Goal: Entertainment & Leisure: Consume media (video, audio)

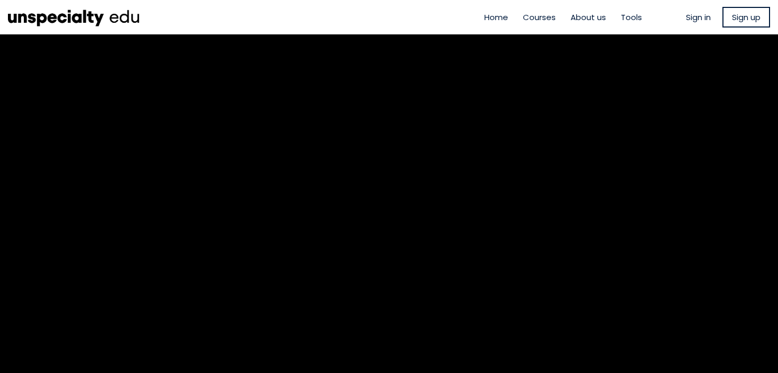
click at [696, 20] on span "Sign in" at bounding box center [698, 17] width 25 height 12
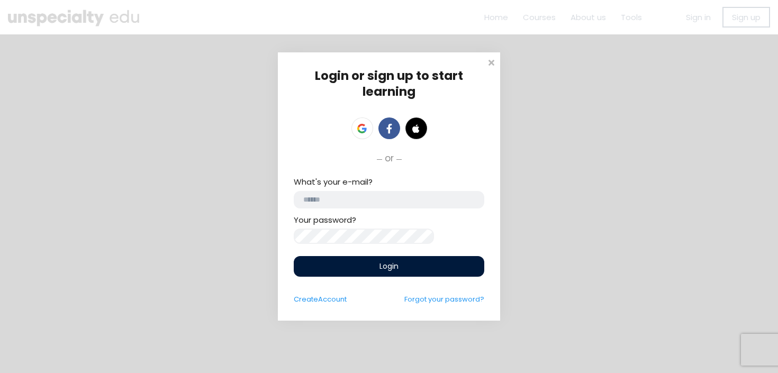
click at [451, 204] on input "email" at bounding box center [389, 199] width 191 height 17
click at [360, 133] on link at bounding box center [362, 128] width 22 height 22
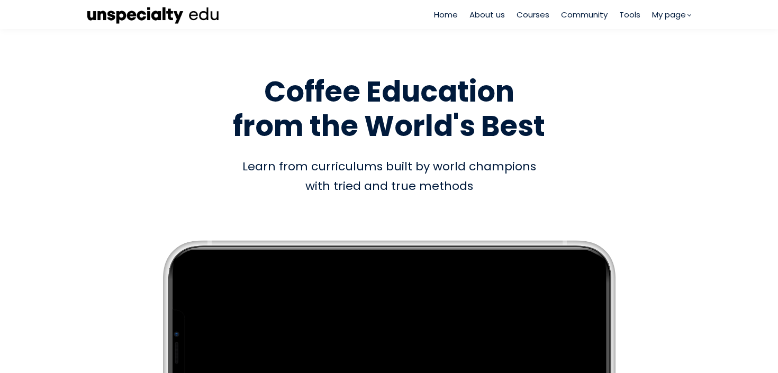
click at [527, 16] on span "Courses" at bounding box center [533, 14] width 33 height 12
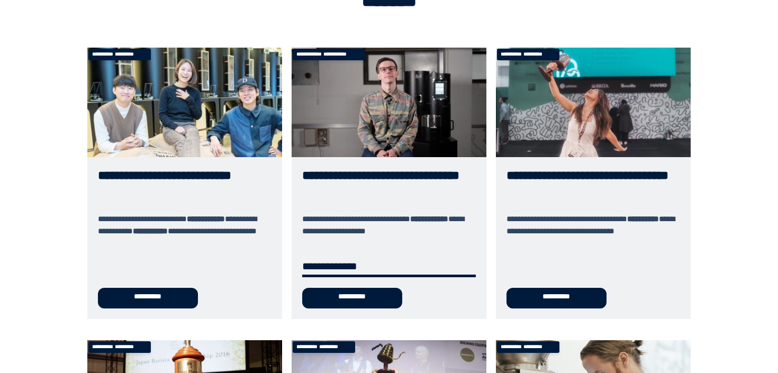
scroll to position [88, 0]
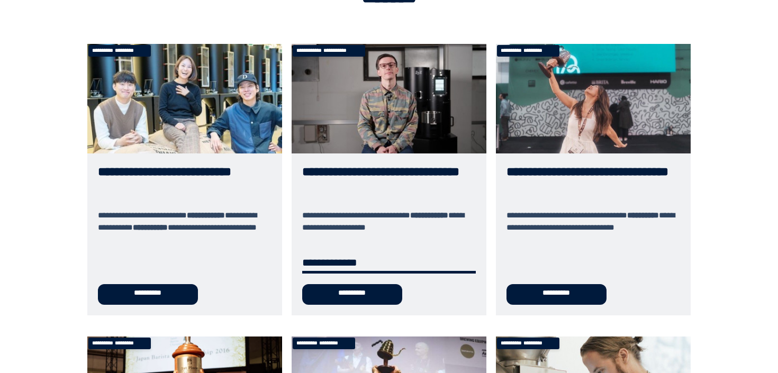
click at [360, 295] on link "**********" at bounding box center [389, 179] width 195 height 271
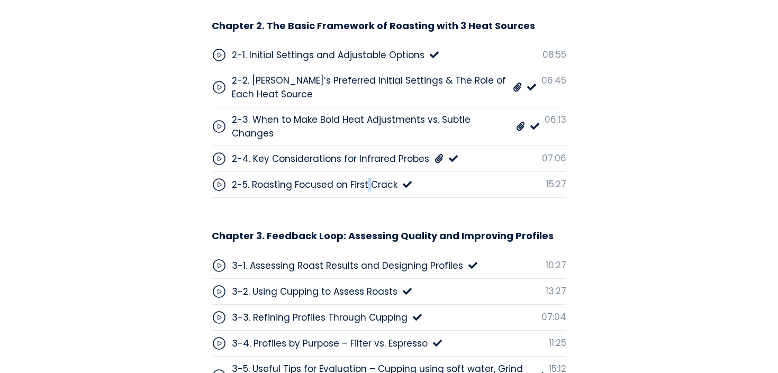
scroll to position [3578, 0]
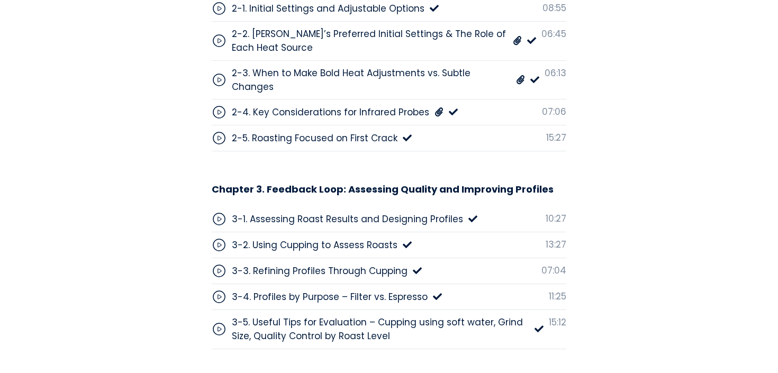
click at [328, 290] on div "3-4. Profiles by Purpose – Filter vs. Espresso" at bounding box center [330, 297] width 196 height 14
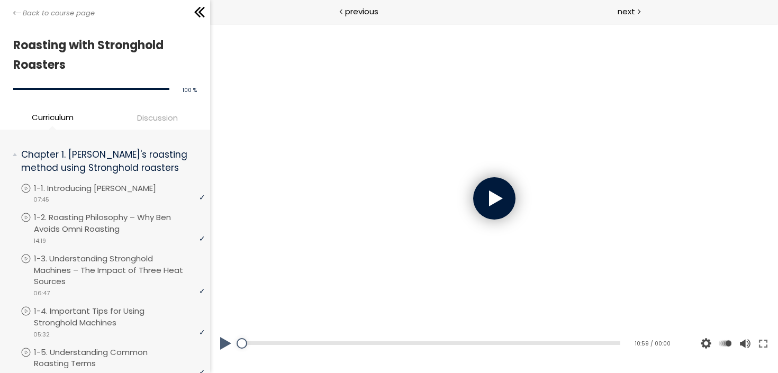
click at [507, 203] on div at bounding box center [494, 198] width 42 height 42
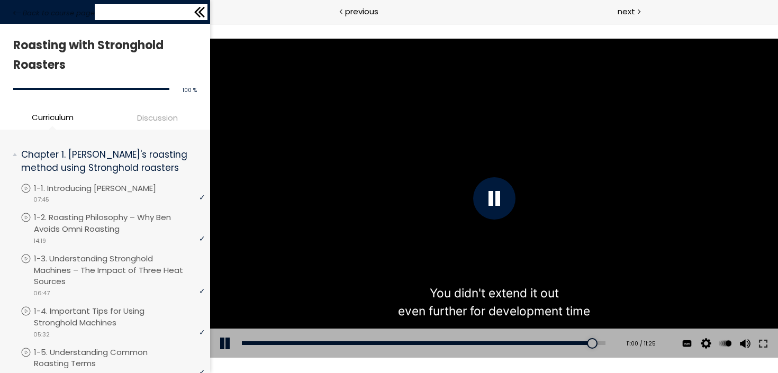
click at [202, 13] on icon at bounding box center [200, 12] width 16 height 16
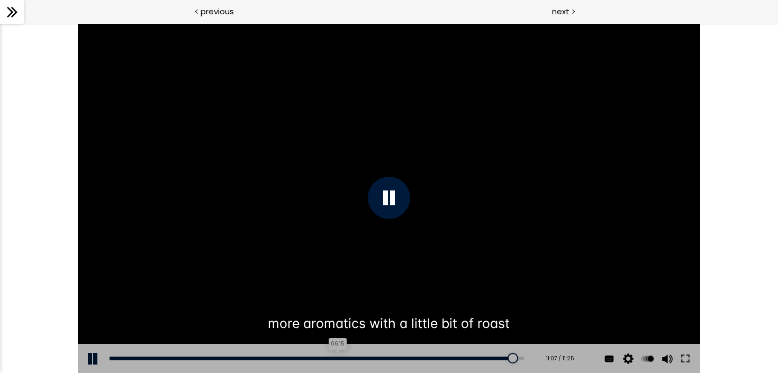
drag, startPoint x: 503, startPoint y: 364, endPoint x: 331, endPoint y: 360, distance: 172.1
click at [331, 360] on div "Add chapter 06:15" at bounding box center [317, 359] width 414 height 30
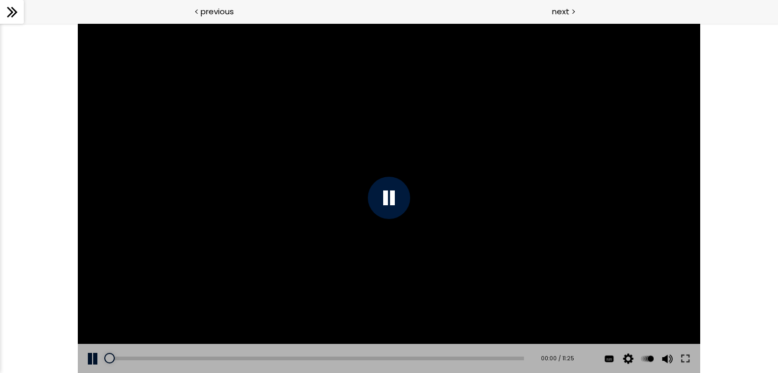
drag, startPoint x: 501, startPoint y: 359, endPoint x: 103, endPoint y: 355, distance: 398.0
click at [103, 355] on div "Add chapter 00:00 00:00 / 11:25 Subtitles English 中文 (简体) None Auto 1080p 720p …" at bounding box center [389, 359] width 622 height 30
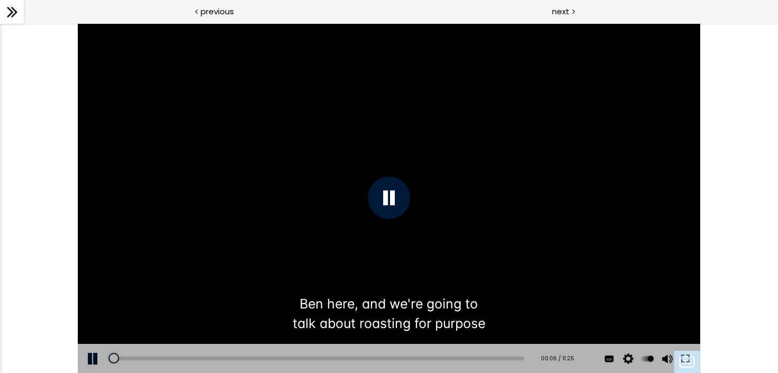
click at [443, 307] on div at bounding box center [389, 198] width 622 height 350
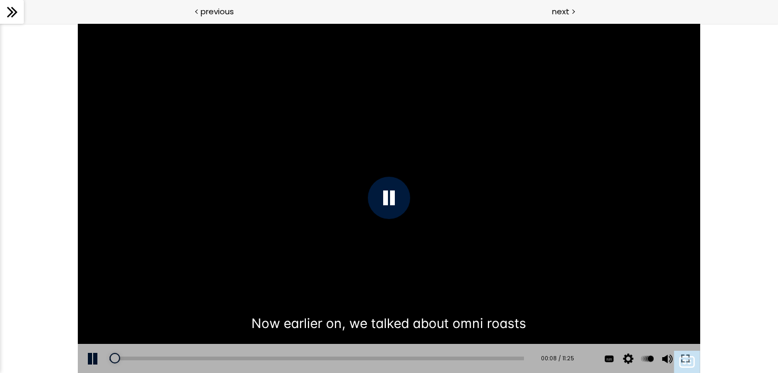
click at [519, 287] on div at bounding box center [389, 198] width 622 height 350
click at [420, 293] on div at bounding box center [389, 198] width 622 height 350
click at [682, 357] on button at bounding box center [685, 359] width 19 height 30
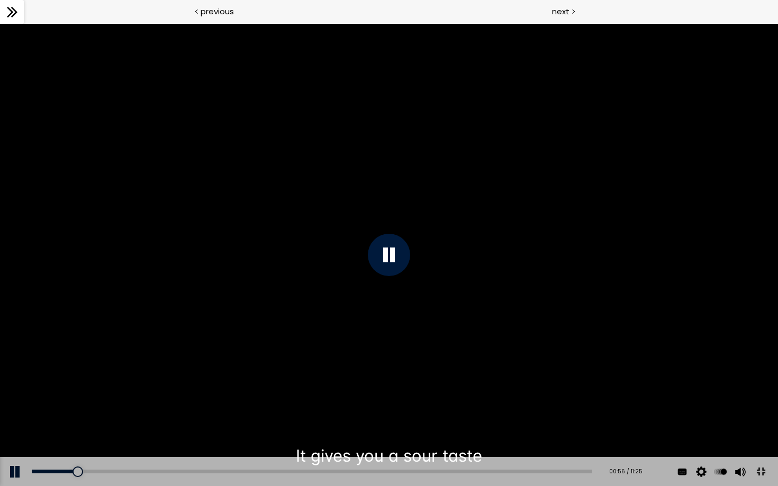
click at [617, 325] on div at bounding box center [389, 254] width 778 height 463
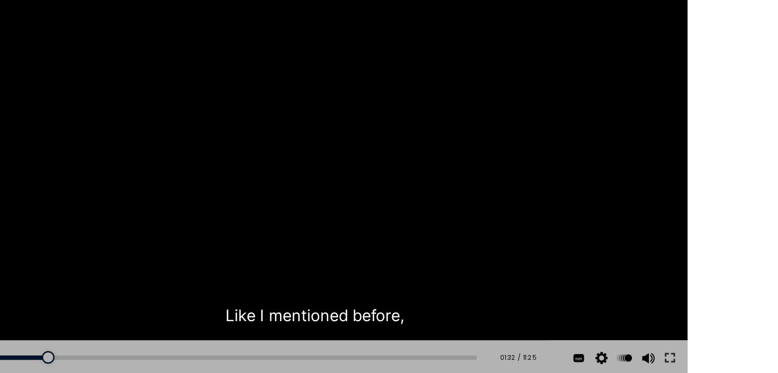
click at [183, 123] on div at bounding box center [238, 132] width 622 height 350
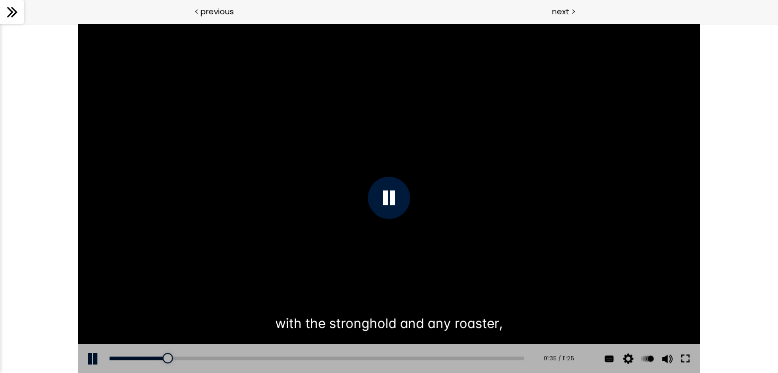
click at [685, 360] on button at bounding box center [685, 359] width 19 height 30
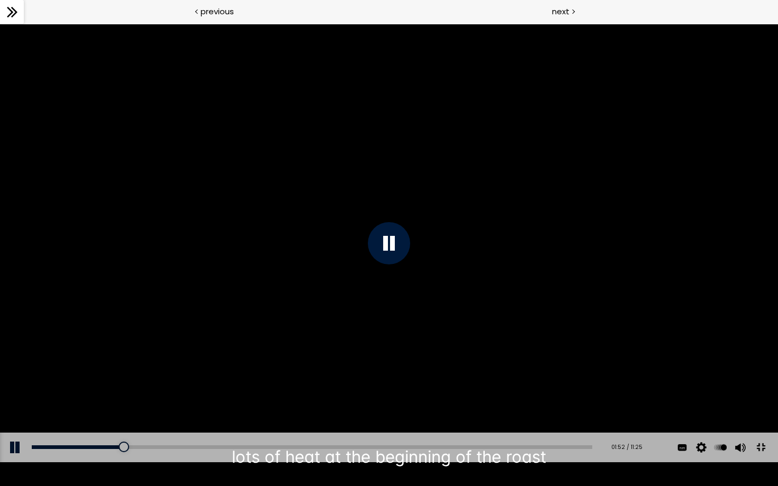
click at [759, 373] on button at bounding box center [761, 448] width 24 height 24
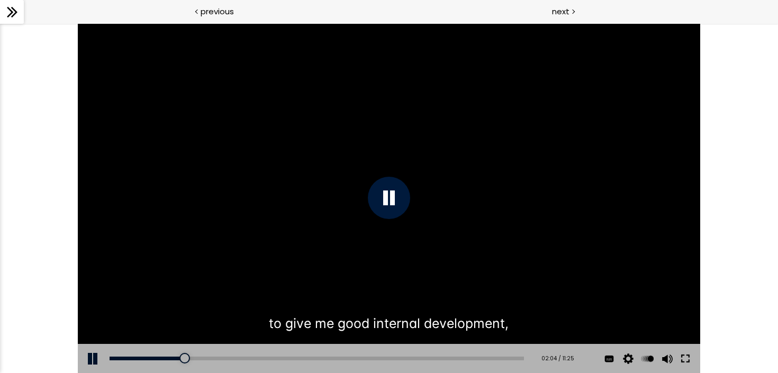
click at [684, 356] on button at bounding box center [685, 359] width 19 height 30
click at [689, 359] on button at bounding box center [685, 359] width 19 height 30
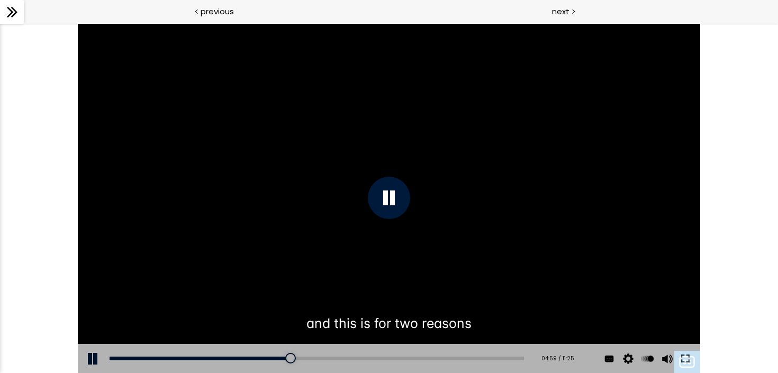
click at [687, 355] on button at bounding box center [685, 359] width 19 height 30
click at [162, 158] on div at bounding box center [389, 198] width 622 height 350
click at [291, 357] on div at bounding box center [296, 358] width 11 height 11
click at [514, 104] on div at bounding box center [389, 198] width 622 height 350
click at [686, 355] on button at bounding box center [685, 359] width 19 height 30
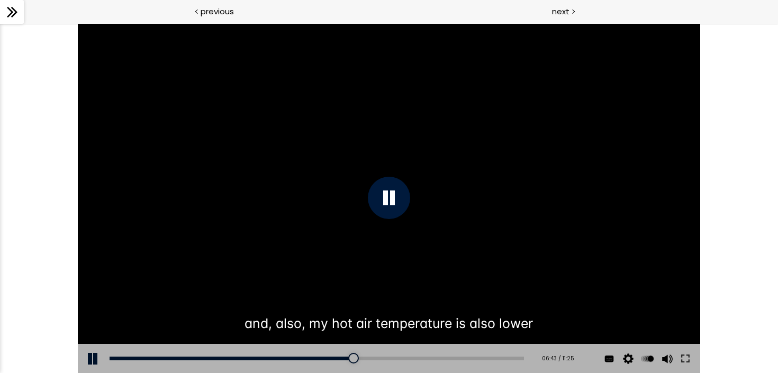
click at [126, 233] on div at bounding box center [389, 198] width 622 height 350
click at [22, 16] on div at bounding box center [12, 12] width 24 height 24
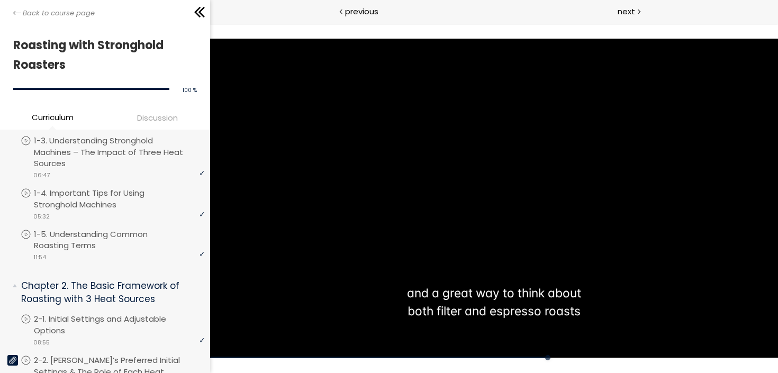
scroll to position [153, 0]
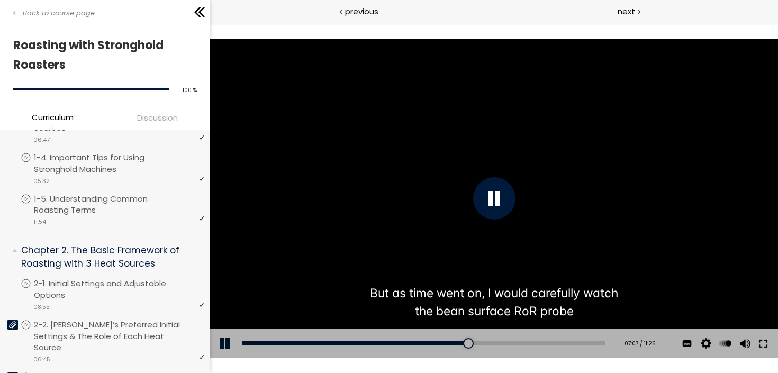
click at [760, 346] on button at bounding box center [762, 344] width 19 height 30
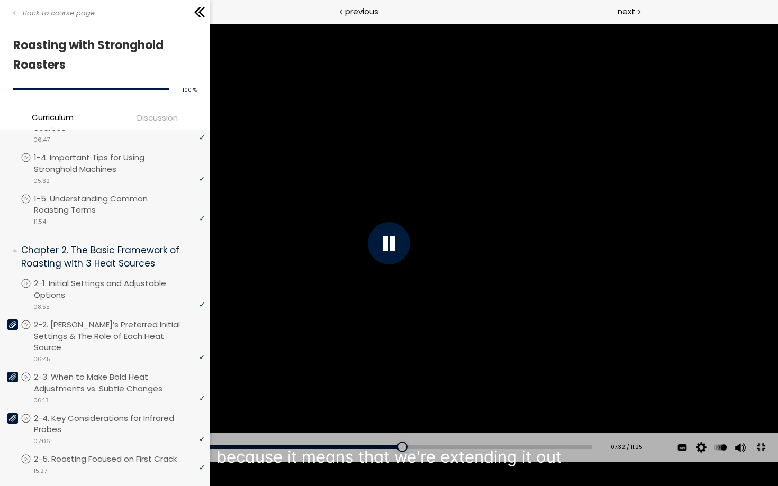
click at [761, 373] on button at bounding box center [761, 448] width 24 height 24
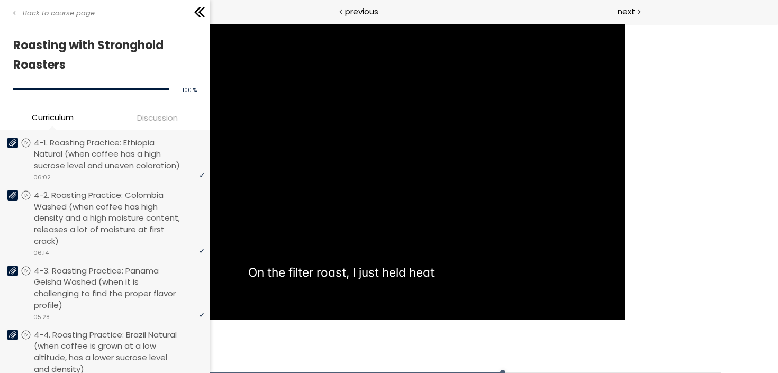
scroll to position [771, 0]
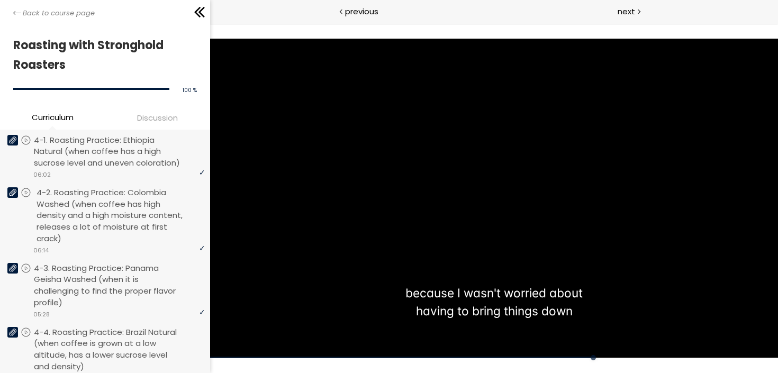
click at [112, 222] on p "4-2. Roasting Practice: Colombia Washed (when coffee has high density and a hig…" at bounding box center [122, 216] width 171 height 58
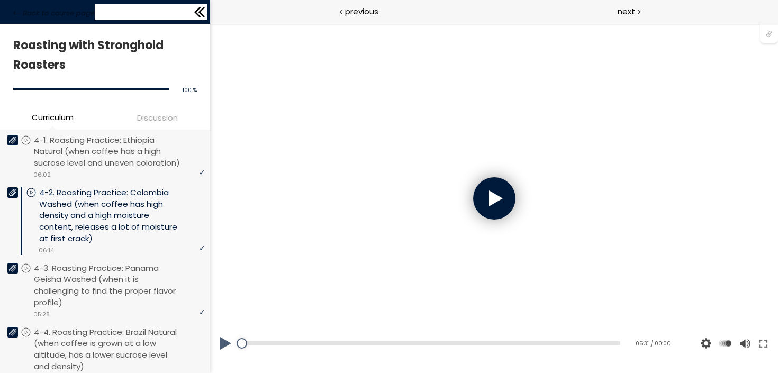
click at [203, 10] on icon at bounding box center [200, 12] width 16 height 16
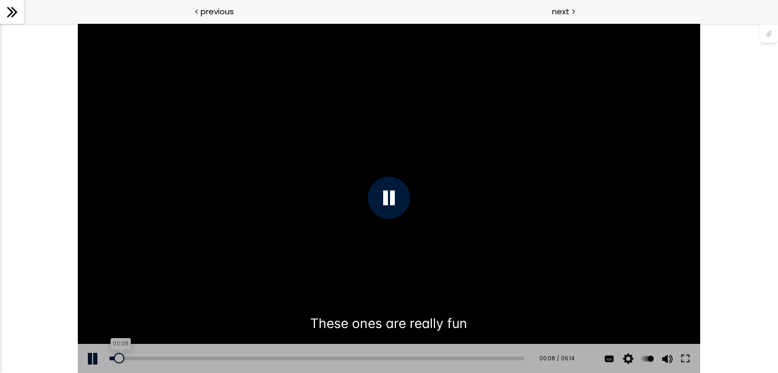
click at [119, 359] on div "00:08" at bounding box center [317, 359] width 414 height 4
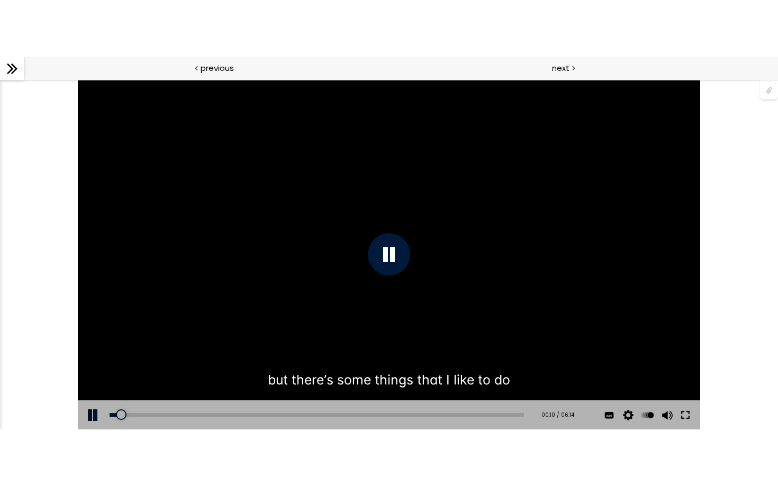
click at [689, 373] on button at bounding box center [685, 416] width 19 height 30
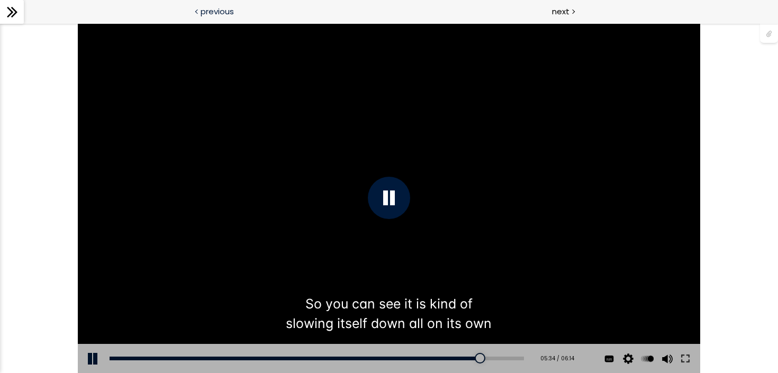
click at [34, 21] on div "previous" at bounding box center [194, 12] width 389 height 24
click at [14, 10] on icon at bounding box center [14, 12] width 6 height 11
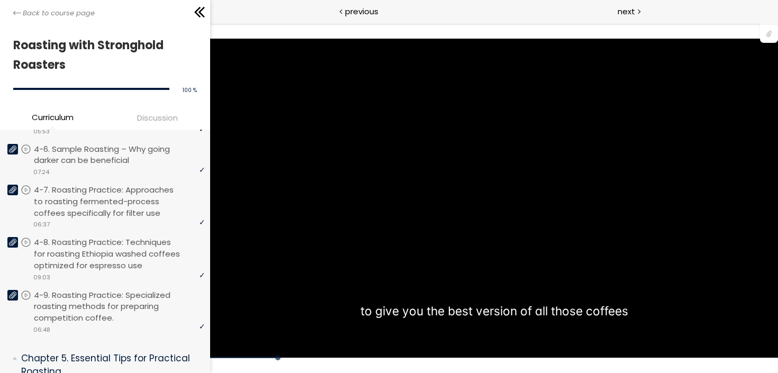
scroll to position [1083, 0]
click at [80, 248] on p "4-8. Roasting Practice: Techniques for roasting Ethiopia washed coffees optimiz…" at bounding box center [122, 253] width 171 height 34
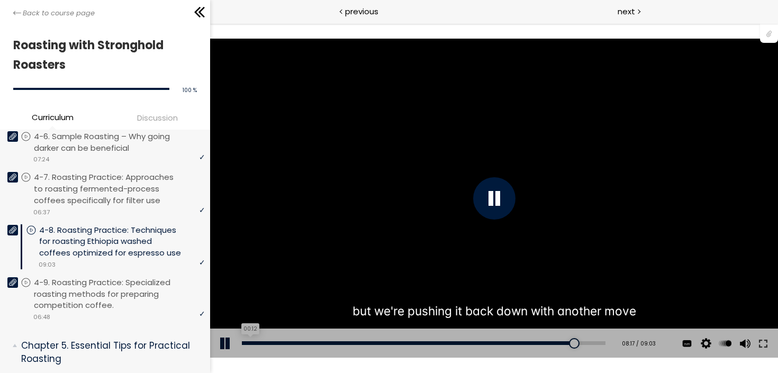
click at [248, 341] on div "00:12" at bounding box center [423, 343] width 364 height 4
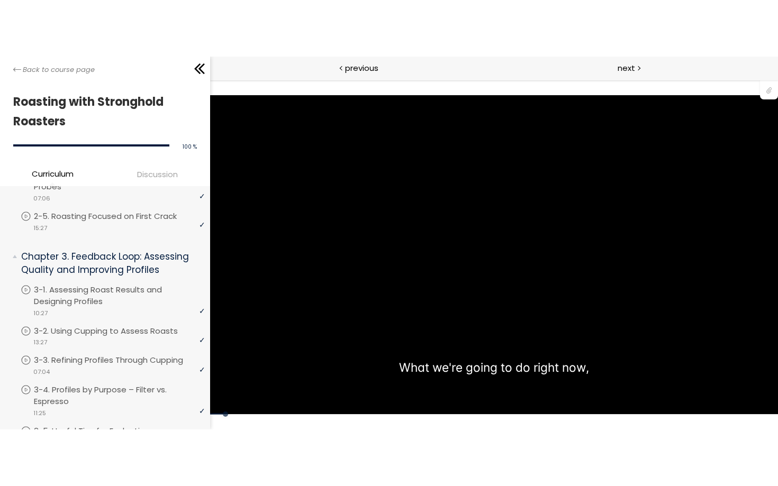
scroll to position [492, 0]
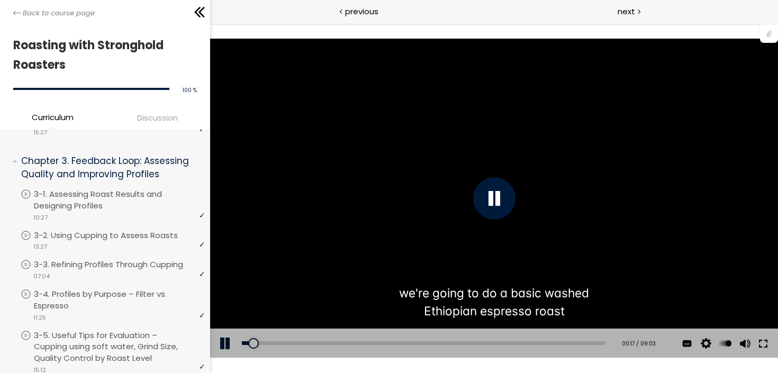
click at [762, 343] on button at bounding box center [762, 344] width 19 height 30
